Goal: Transaction & Acquisition: Purchase product/service

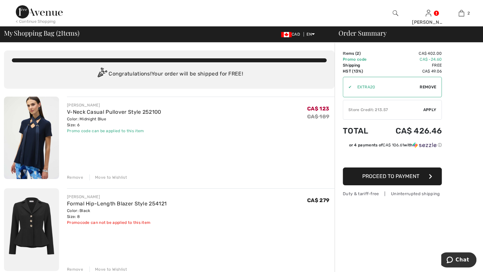
click at [81, 180] on div "Remove" at bounding box center [75, 178] width 16 height 6
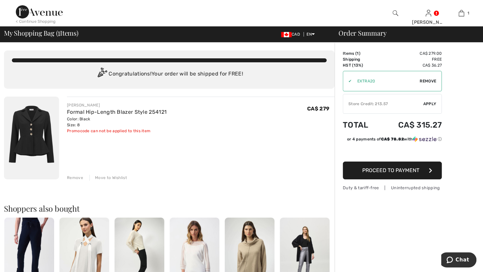
click at [434, 107] on span "Apply" at bounding box center [429, 104] width 13 height 6
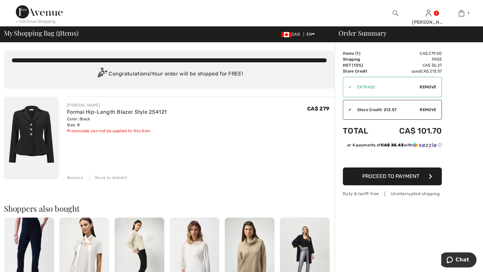
click at [431, 90] on span "Remove" at bounding box center [428, 87] width 16 height 6
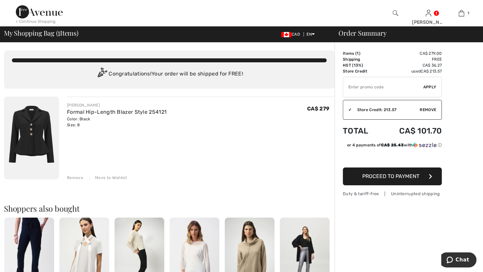
click at [429, 113] on span "Remove" at bounding box center [428, 110] width 16 height 6
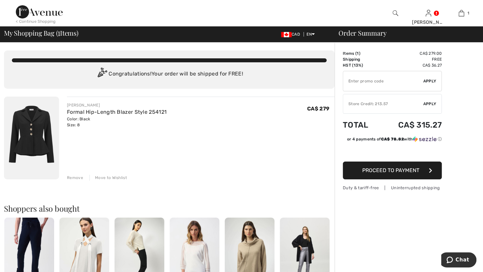
click at [371, 89] on input "TEXT" at bounding box center [383, 81] width 80 height 20
click at [435, 84] on span "Apply" at bounding box center [429, 81] width 13 height 6
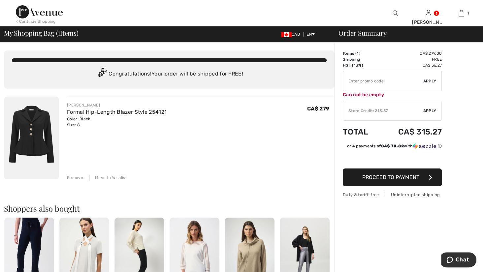
click at [435, 84] on span "Apply" at bounding box center [429, 81] width 13 height 6
click at [393, 85] on input "TEXT" at bounding box center [383, 81] width 80 height 20
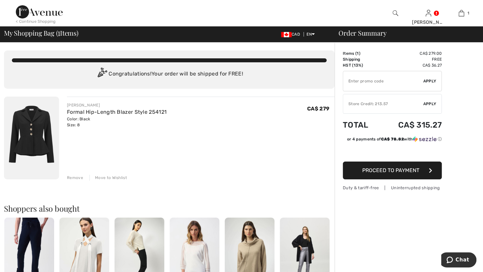
click at [37, 160] on img at bounding box center [31, 138] width 55 height 83
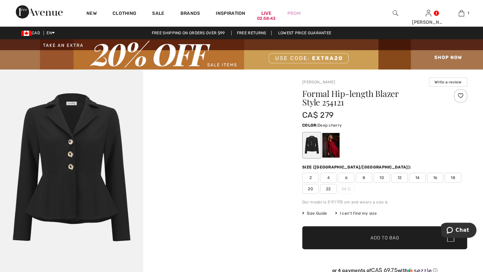
click at [334, 158] on div at bounding box center [330, 145] width 17 height 25
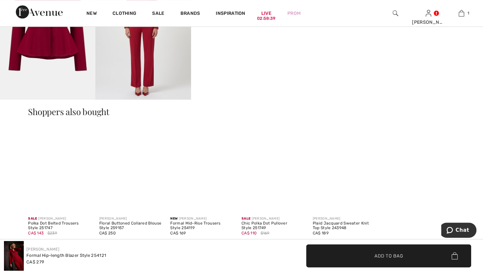
scroll to position [496, 0]
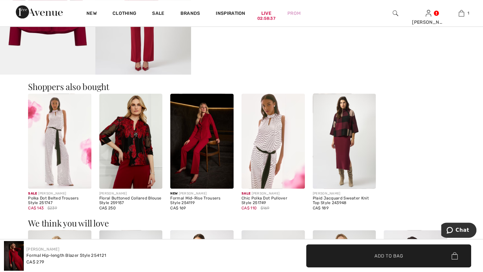
click at [223, 149] on img at bounding box center [201, 141] width 63 height 95
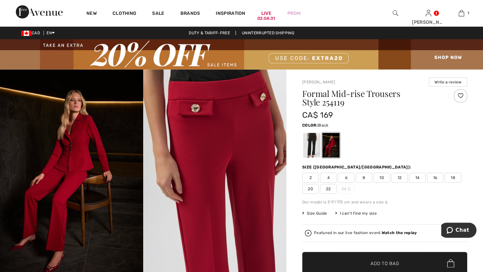
click at [315, 142] on div at bounding box center [311, 145] width 17 height 25
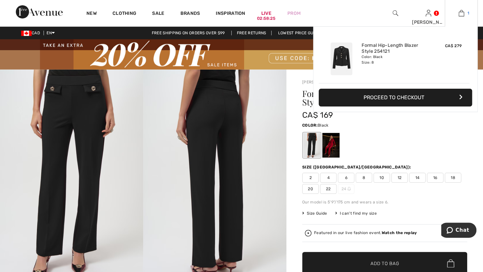
click at [459, 16] on img at bounding box center [462, 13] width 6 height 8
